Goal: Navigation & Orientation: Find specific page/section

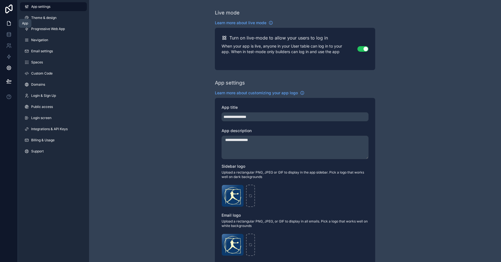
click at [10, 22] on icon at bounding box center [8, 23] width 3 height 4
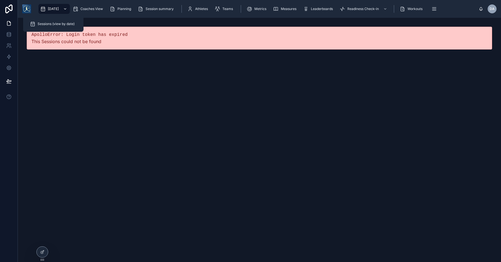
click at [50, 11] on span "[DATE]" at bounding box center [53, 9] width 11 height 4
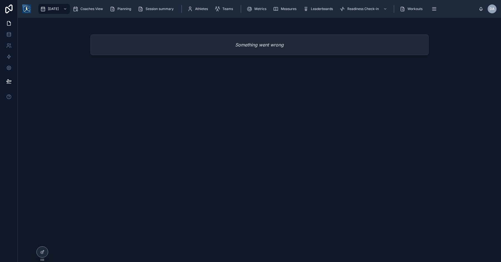
click at [27, 9] on img at bounding box center [26, 8] width 9 height 9
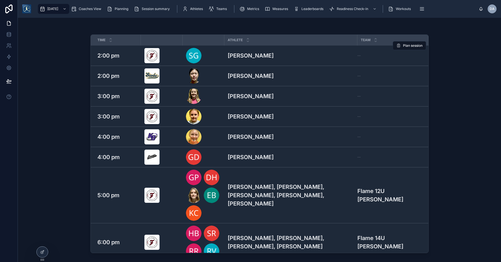
click at [260, 56] on div "[PERSON_NAME] [PERSON_NAME]" at bounding box center [291, 55] width 126 height 8
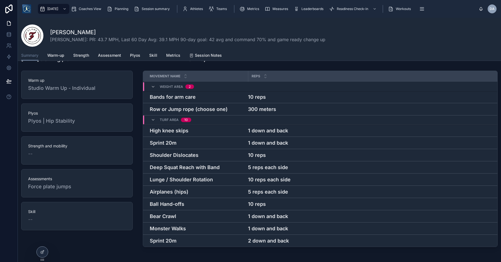
scroll to position [11, 0]
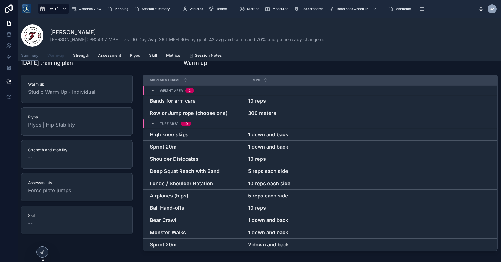
click at [59, 55] on span "Warm-up" at bounding box center [55, 56] width 17 height 6
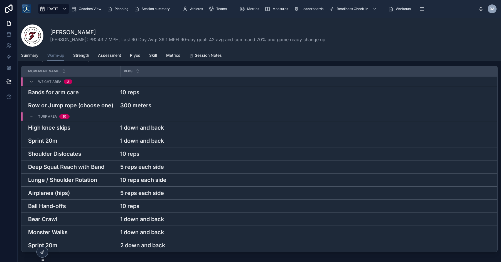
scroll to position [11, 0]
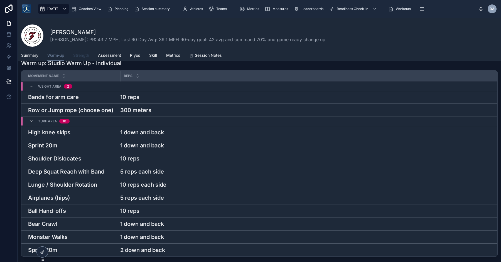
click at [83, 56] on span "Strength" at bounding box center [81, 56] width 16 height 6
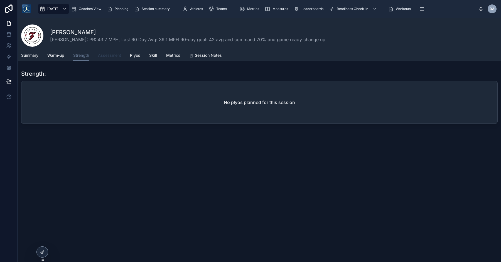
click at [104, 55] on span "Assessment" at bounding box center [109, 56] width 23 height 6
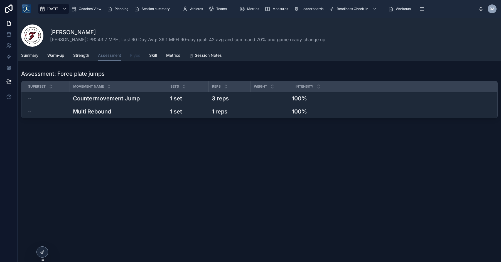
click at [131, 56] on span "Plyos" at bounding box center [135, 56] width 10 height 6
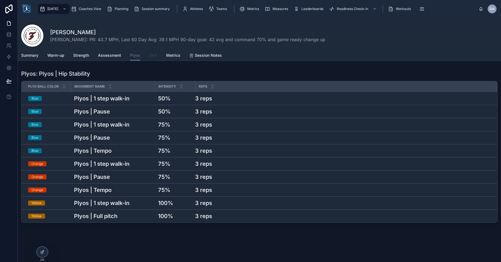
click at [153, 56] on span "Skill" at bounding box center [153, 56] width 8 height 6
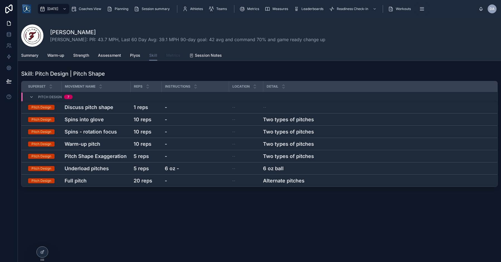
click at [172, 58] on span "Metrics" at bounding box center [173, 56] width 14 height 6
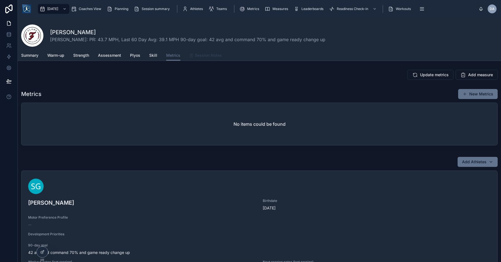
click at [199, 58] on link "Session Notes" at bounding box center [205, 55] width 33 height 11
